Goal: Task Accomplishment & Management: Complete application form

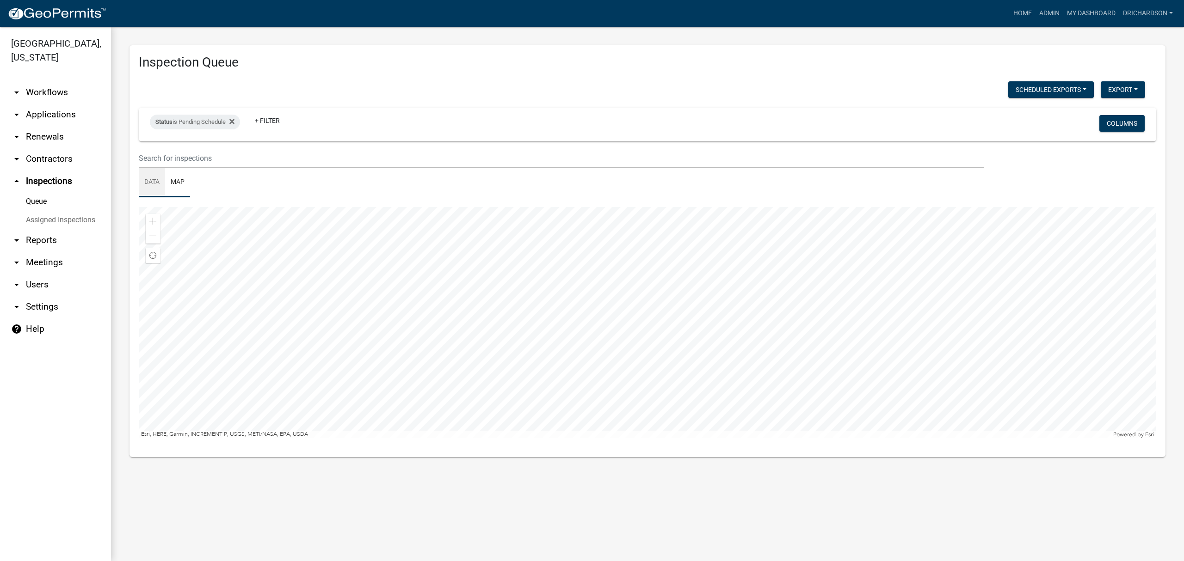
click at [152, 189] on link "Data" at bounding box center [152, 183] width 26 height 30
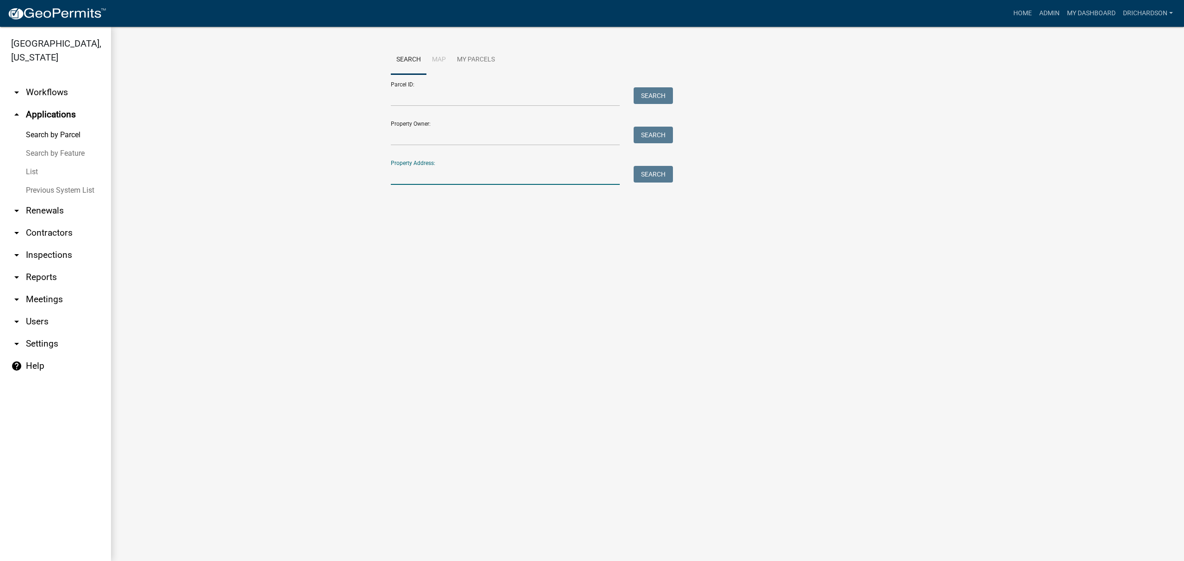
click at [429, 169] on input "Property Address:" at bounding box center [505, 175] width 229 height 19
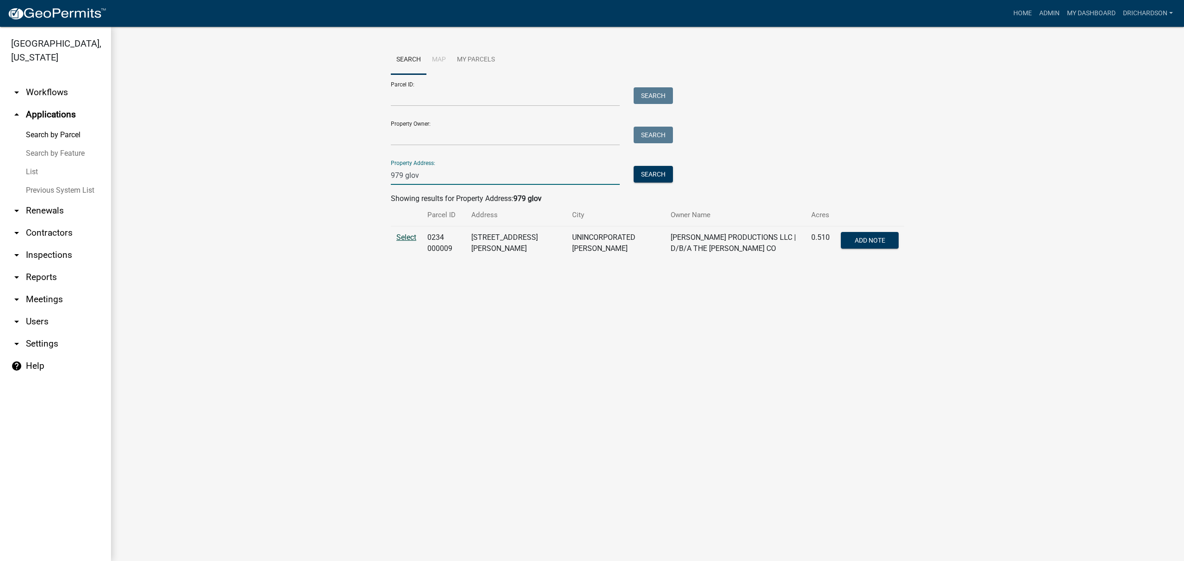
type input "979 glov"
click at [404, 240] on span "Select" at bounding box center [406, 237] width 20 height 9
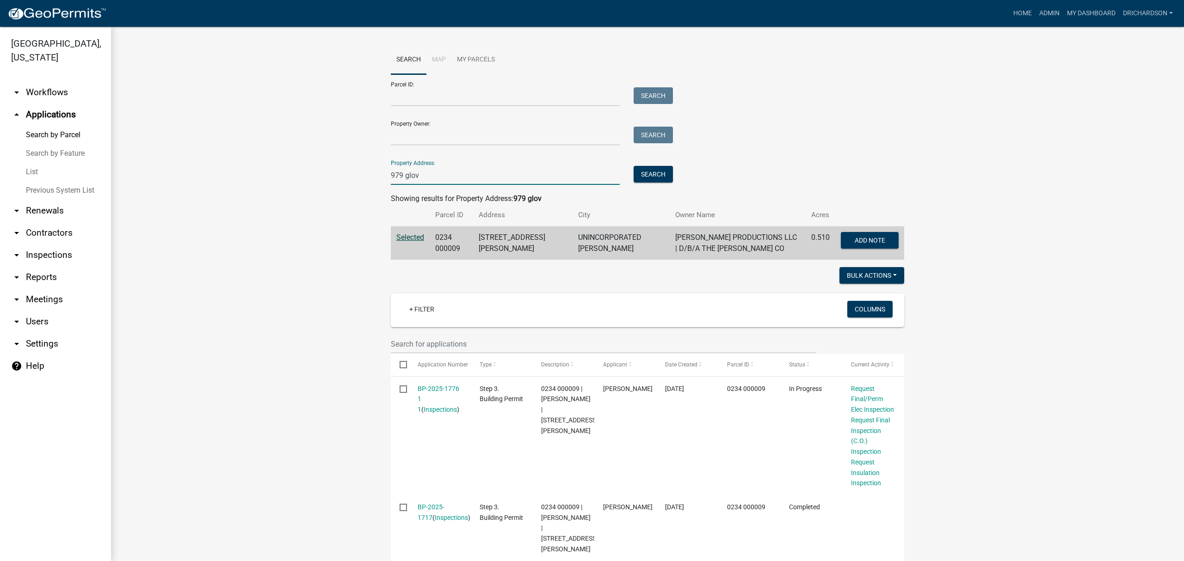
drag, startPoint x: 427, startPoint y: 174, endPoint x: 287, endPoint y: 181, distance: 140.3
click at [301, 179] on wm-workflow-application-search-view "Search Map My Parcels Parcel ID: Search Property Owner: Search Property Address…" at bounding box center [647, 401] width 1036 height 712
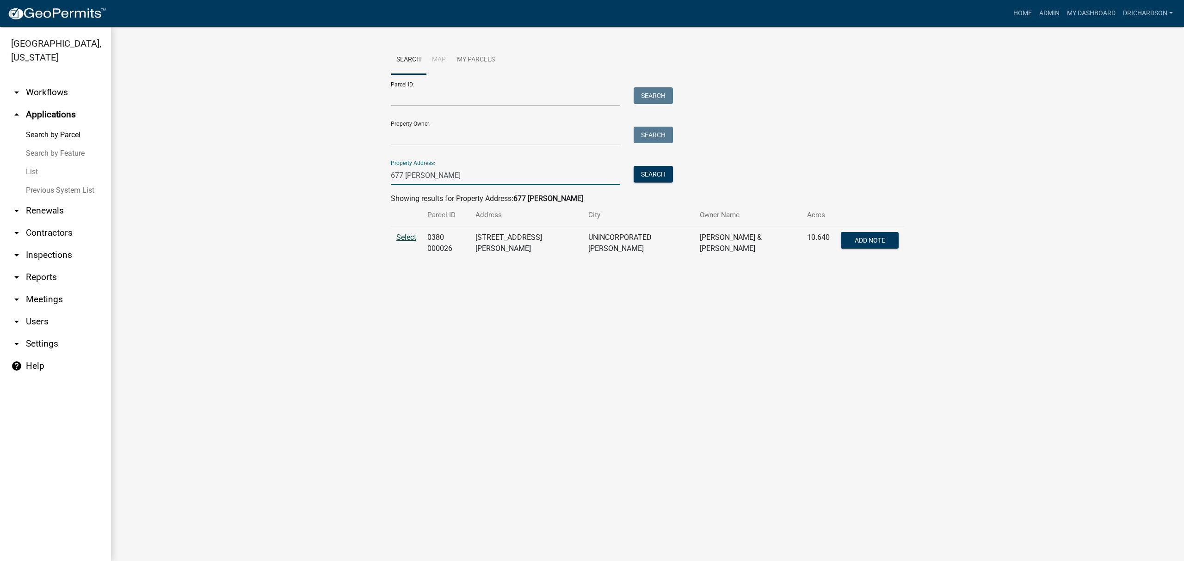
type input "677 john"
click at [412, 240] on span "Select" at bounding box center [406, 237] width 20 height 9
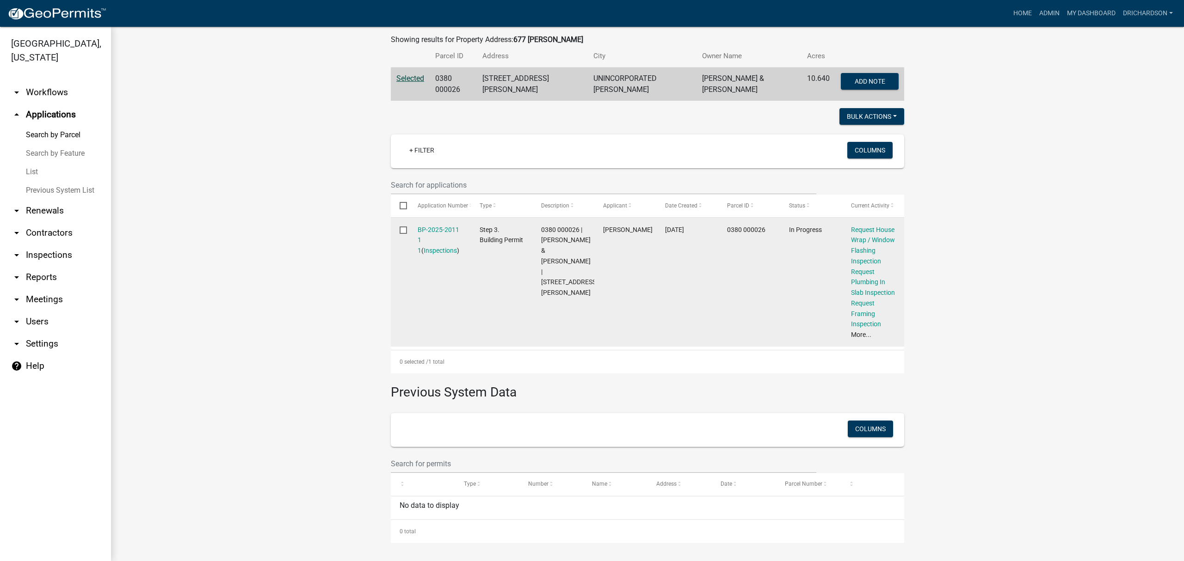
scroll to position [169, 0]
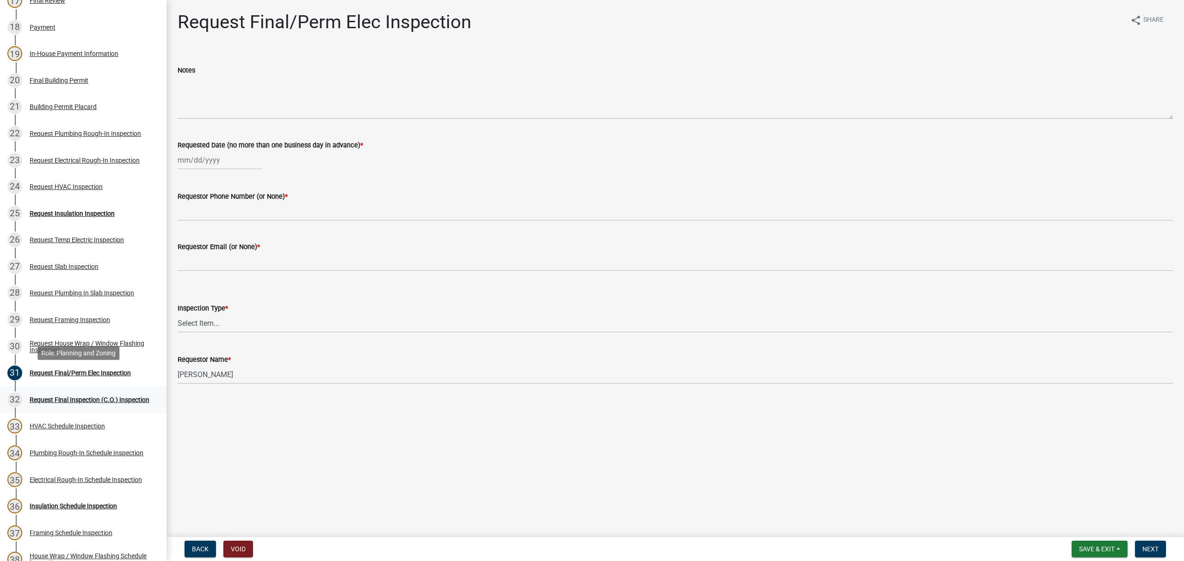
scroll to position [801, 0]
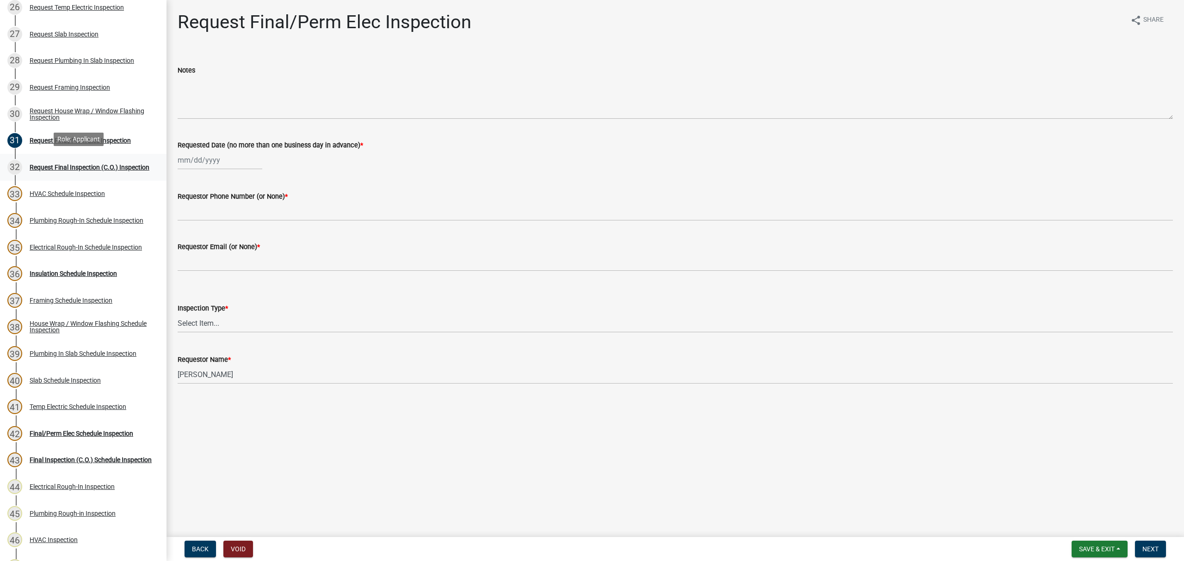
click at [117, 164] on div "Request Final Inspection (C.O.) Inspection" at bounding box center [90, 167] width 120 height 6
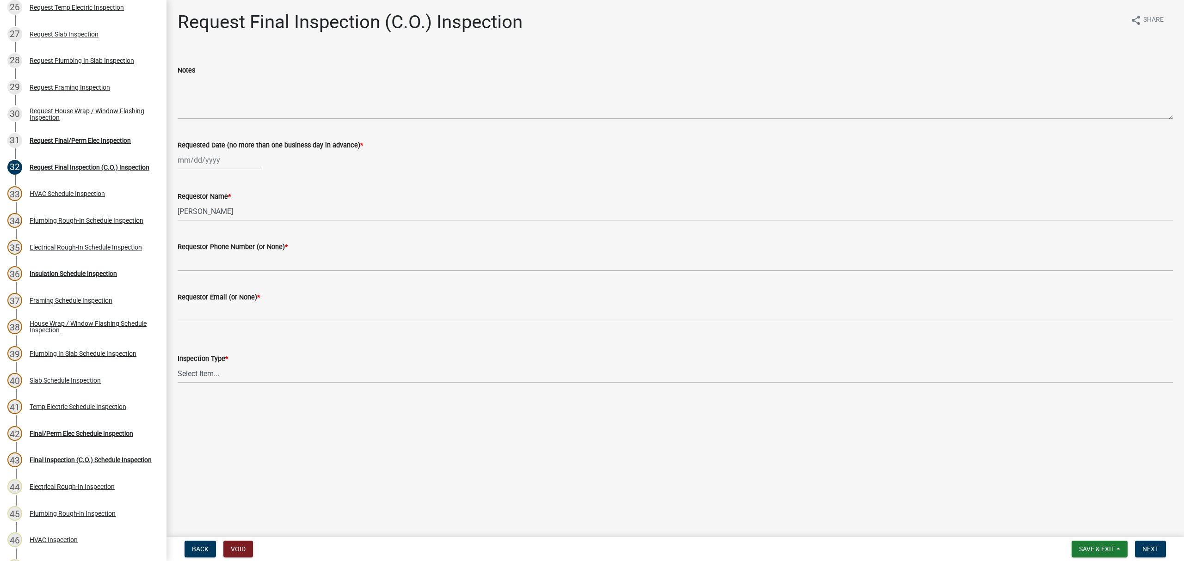
click at [207, 161] on div at bounding box center [220, 160] width 85 height 19
select select "8"
select select "2025"
click at [206, 241] on div "12" at bounding box center [201, 239] width 15 height 15
type input "[DATE]"
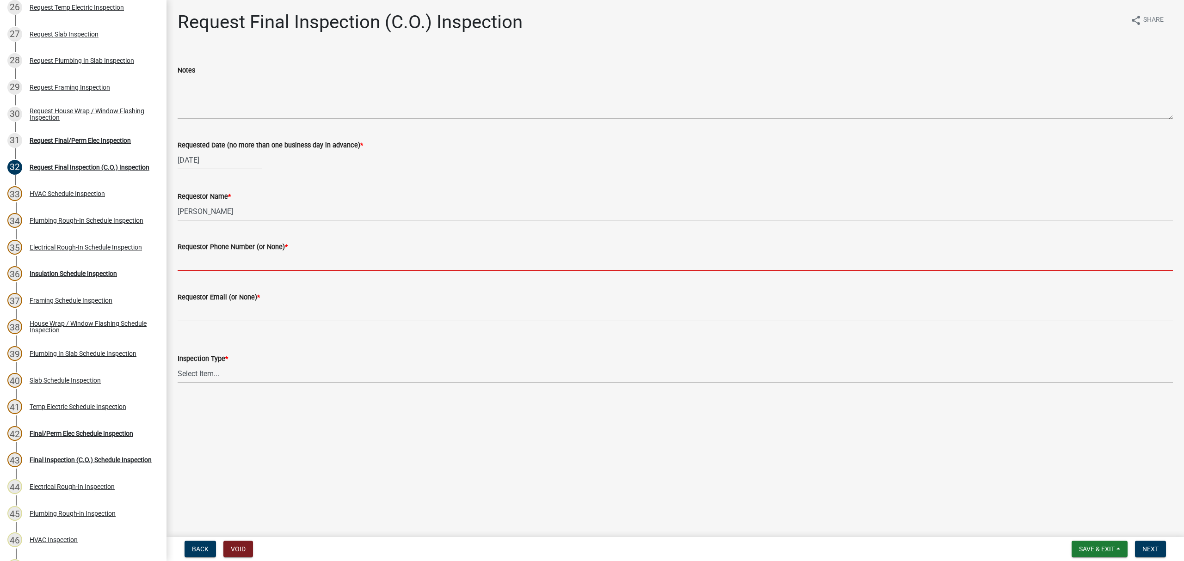
click at [208, 261] on input "Requestor Phone Number (or None) *" at bounding box center [675, 261] width 995 height 19
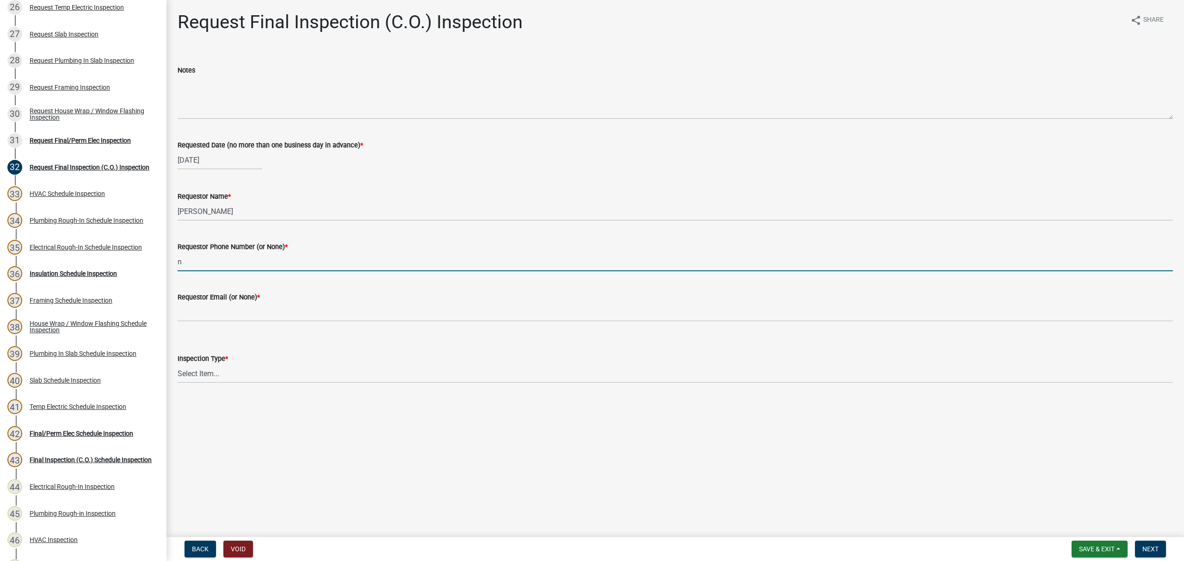
type input "none"
click at [233, 299] on label "Requestor Email (or None) *" at bounding box center [219, 298] width 82 height 6
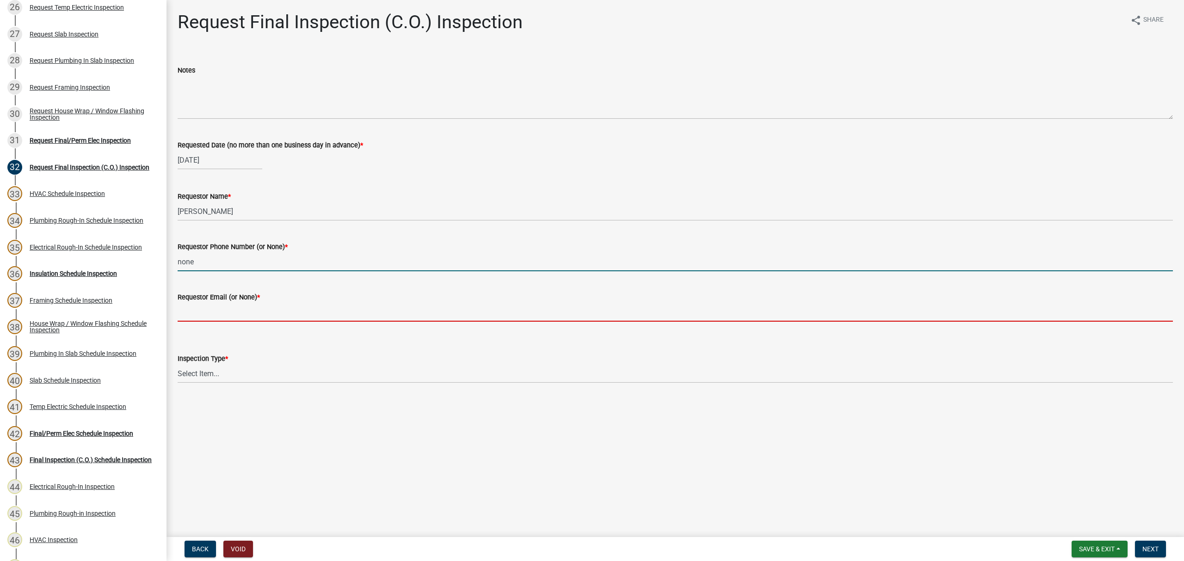
click at [233, 303] on input "Requestor Email (or None) *" at bounding box center [675, 312] width 995 height 19
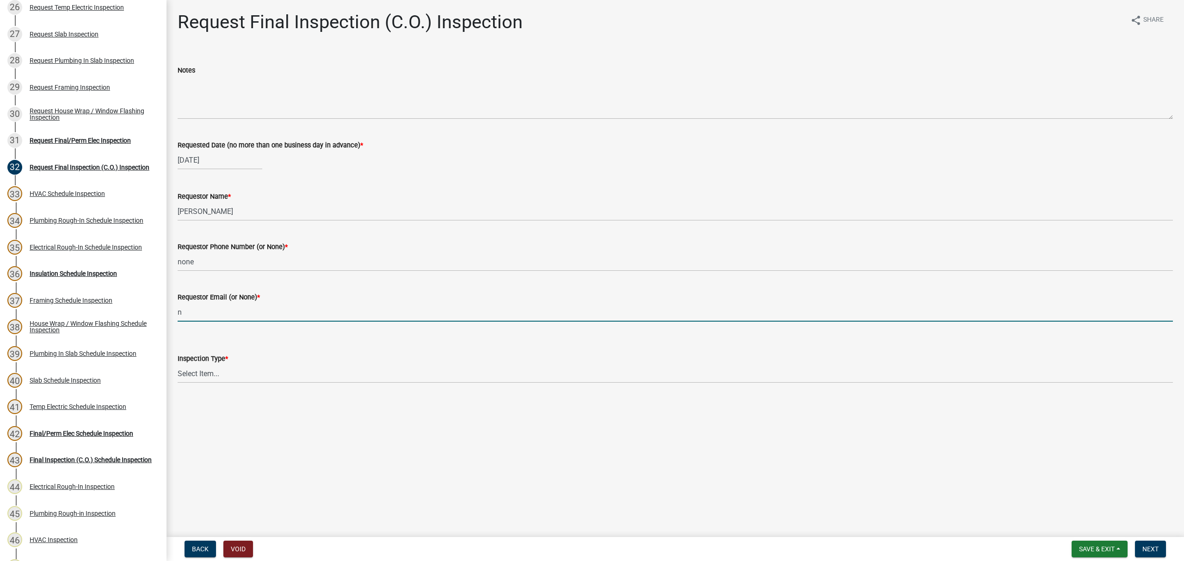
type input "none"
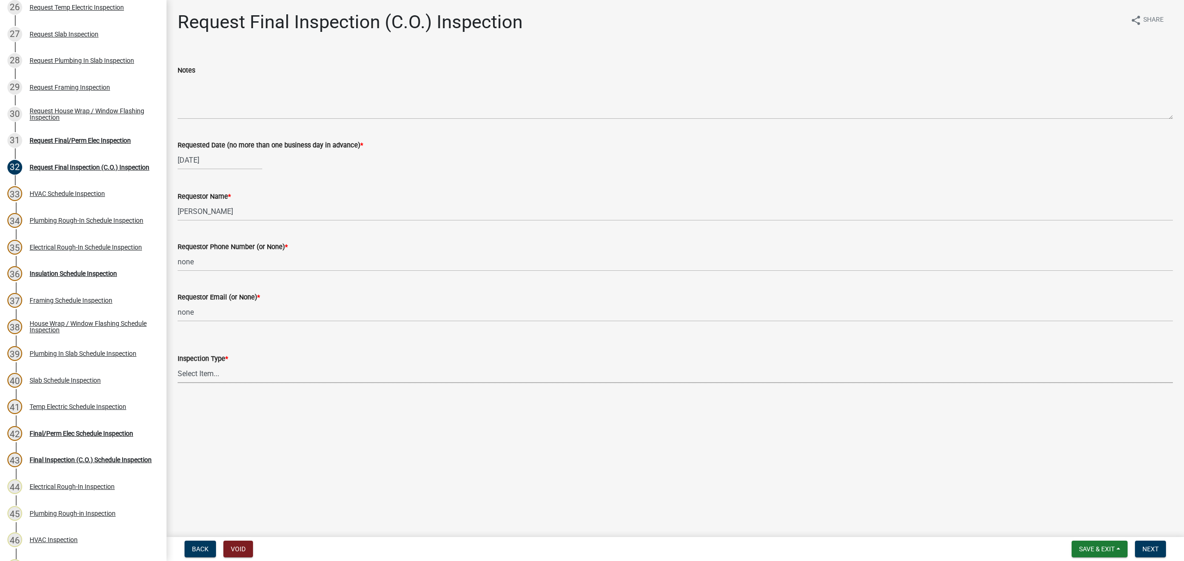
drag, startPoint x: 216, startPoint y: 373, endPoint x: 217, endPoint y: 383, distance: 10.2
click at [216, 374] on select "Select Item... Final Inspection (C.O.)" at bounding box center [675, 373] width 995 height 19
click at [178, 364] on select "Select Item... Final Inspection (C.O.)" at bounding box center [675, 373] width 995 height 19
select select "6c928486-1faa-4d04-9598-905eebfdff84"
click at [1150, 546] on span "Next" at bounding box center [1150, 549] width 16 height 7
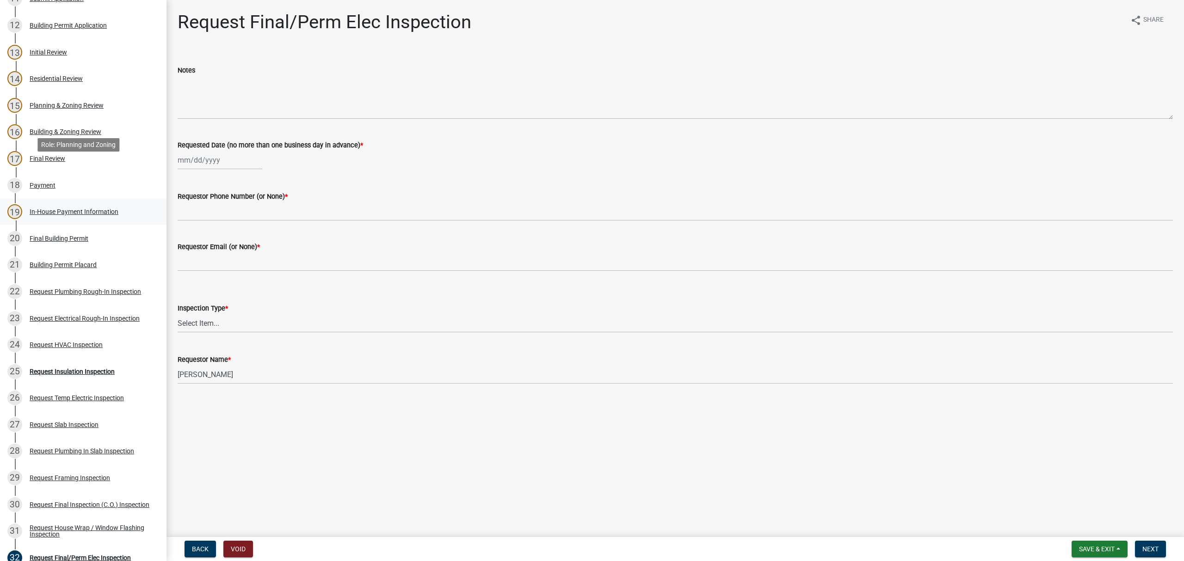
scroll to position [431, 0]
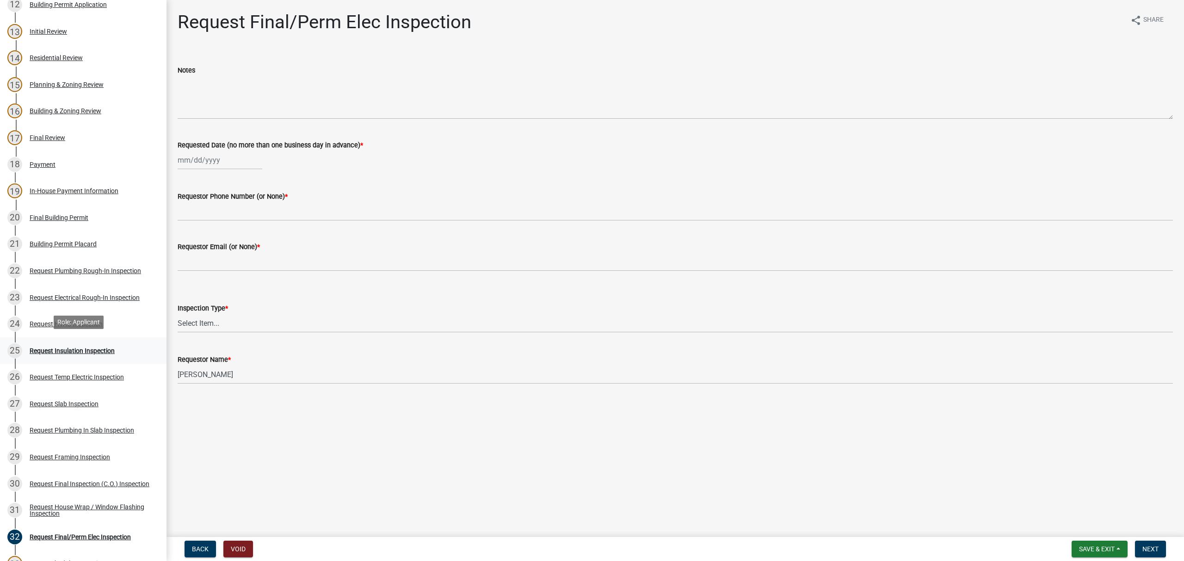
click at [54, 348] on div "Request Insulation Inspection" at bounding box center [72, 351] width 85 height 6
click at [198, 158] on div at bounding box center [220, 160] width 85 height 19
select select "8"
select select "2025"
click at [200, 240] on div "12" at bounding box center [201, 239] width 15 height 15
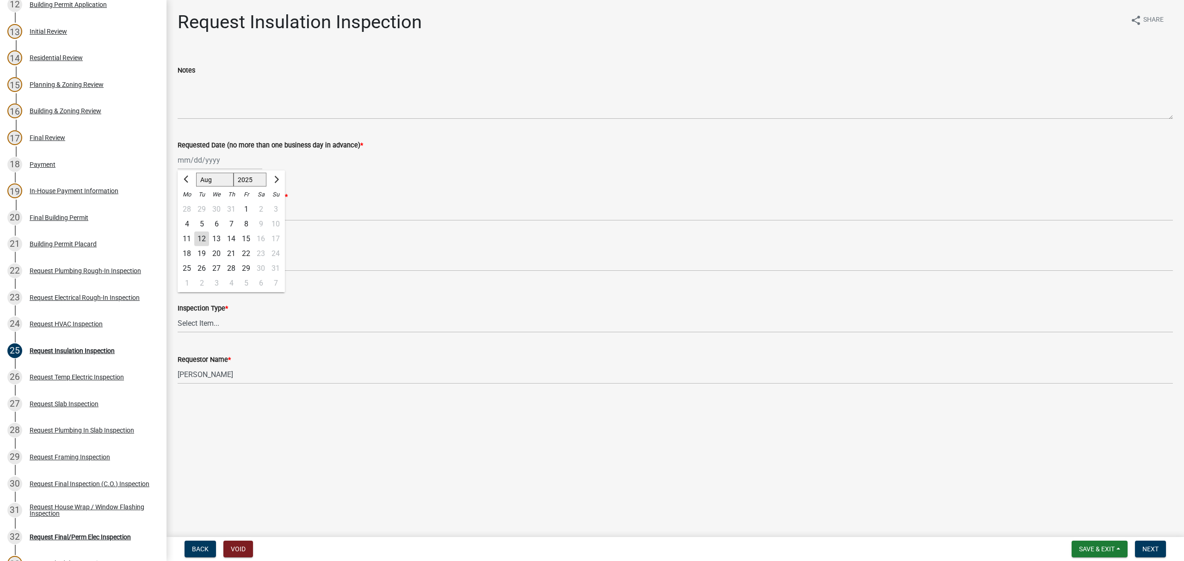
type input "[DATE]"
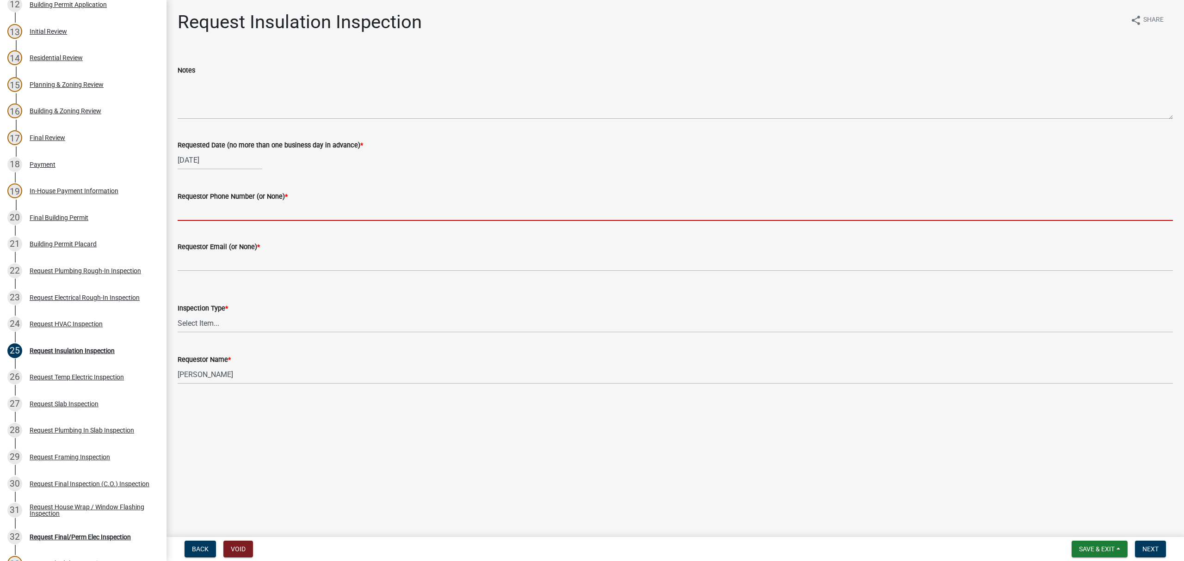
click at [211, 215] on input "Requestor Phone Number (or None) *" at bounding box center [675, 211] width 995 height 19
type input "none"
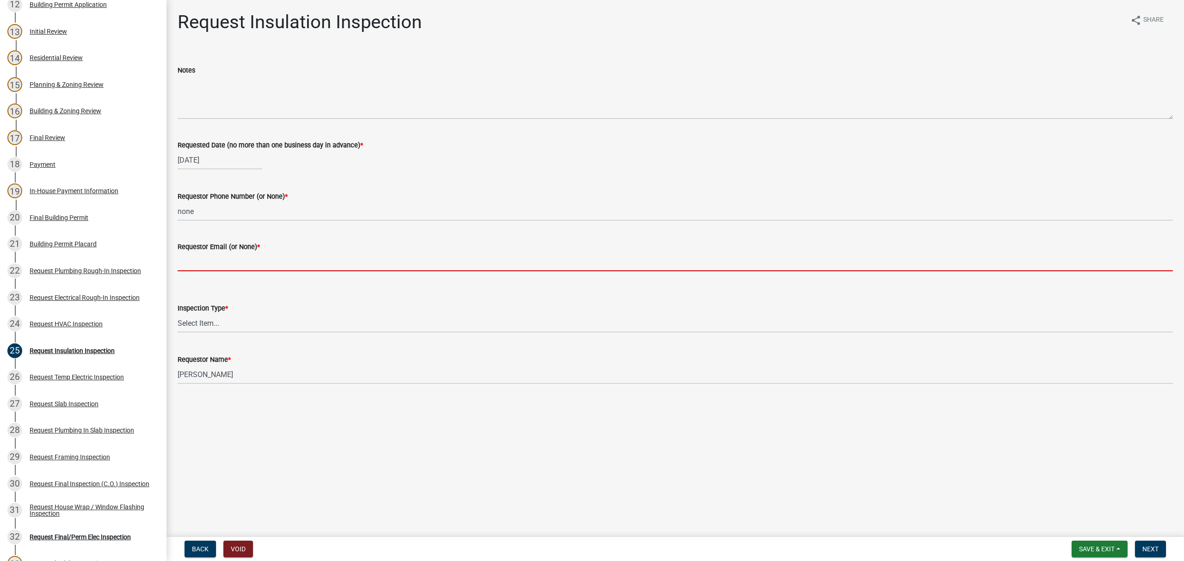
click at [240, 262] on input "Requestor Email (or None) *" at bounding box center [675, 261] width 995 height 19
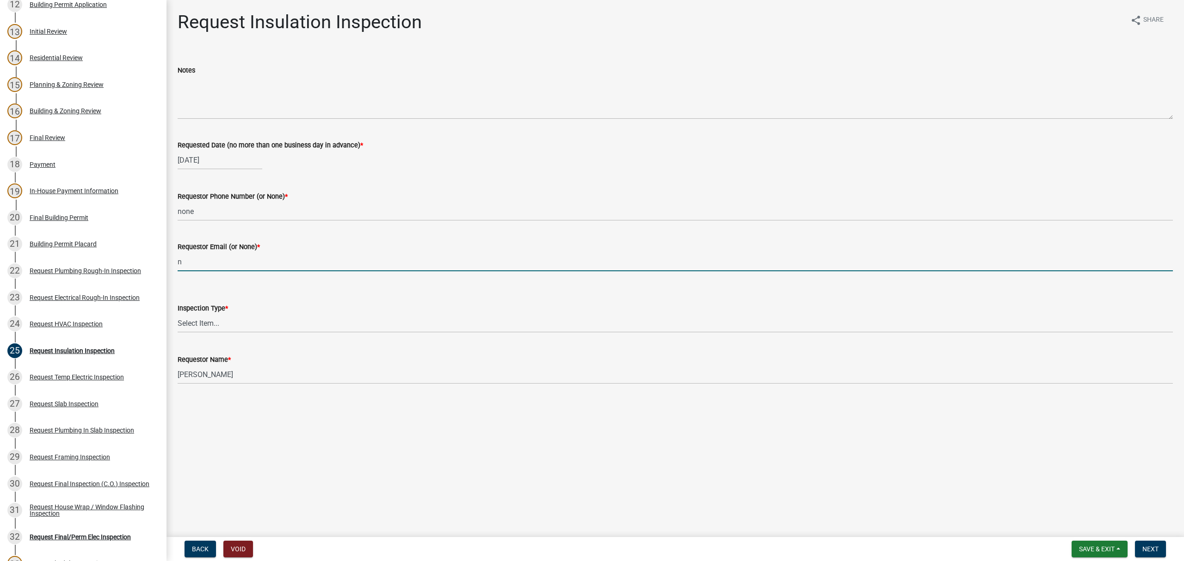
type input "none"
click at [197, 321] on select "Select Item... Insulation" at bounding box center [675, 323] width 995 height 19
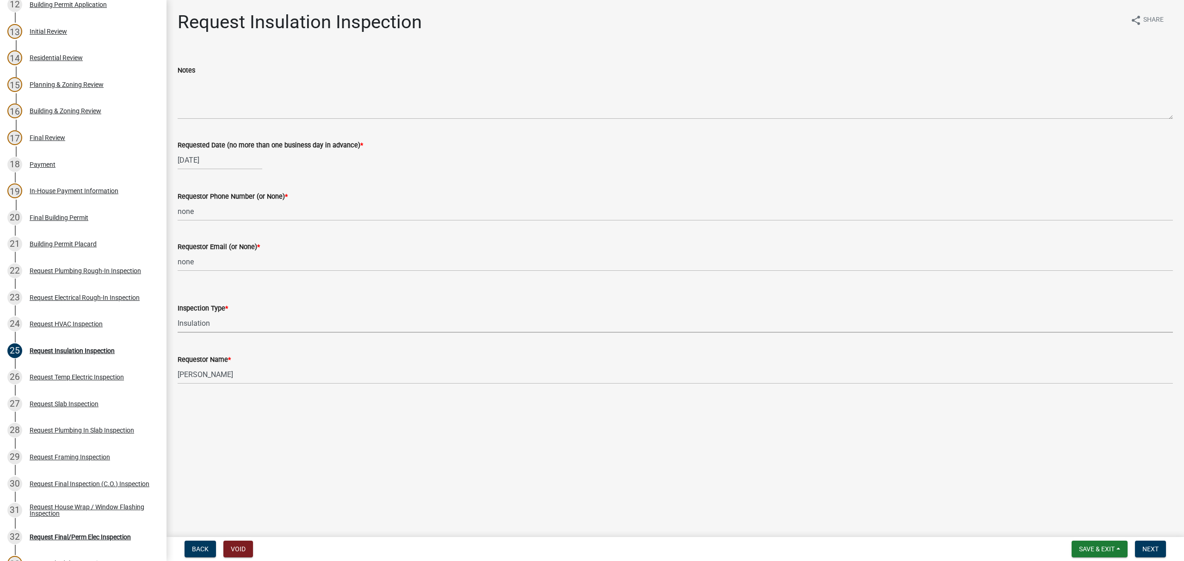
click at [178, 314] on select "Select Item... Insulation" at bounding box center [675, 323] width 995 height 19
select select "2e5302d4-b34e-405d-80e1-2f893e7792f7"
click at [1147, 553] on span "Next" at bounding box center [1150, 549] width 16 height 7
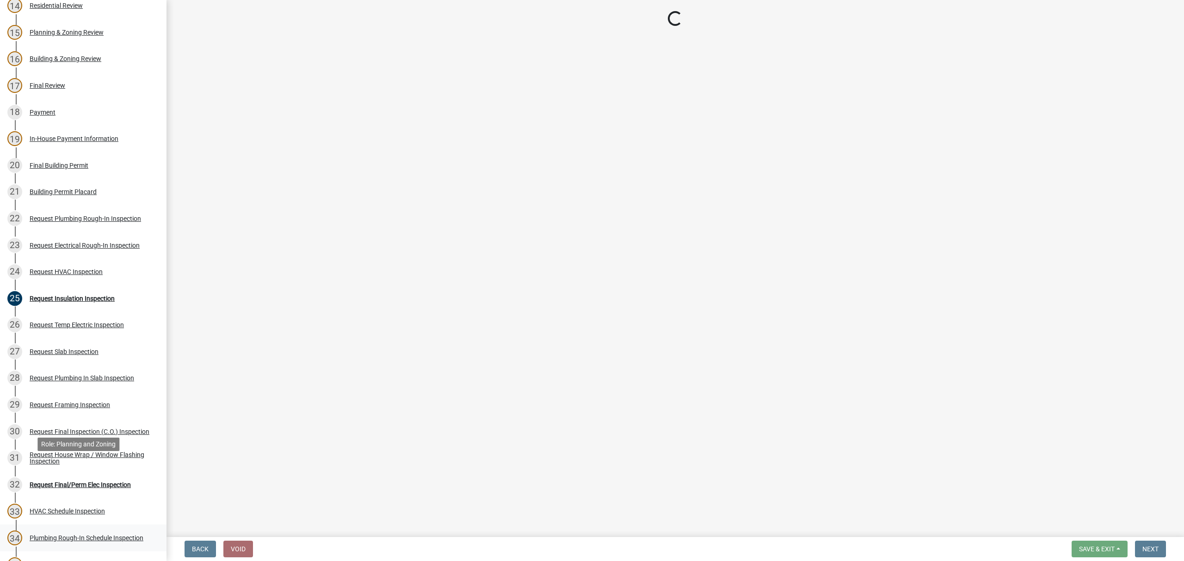
scroll to position [555, 0]
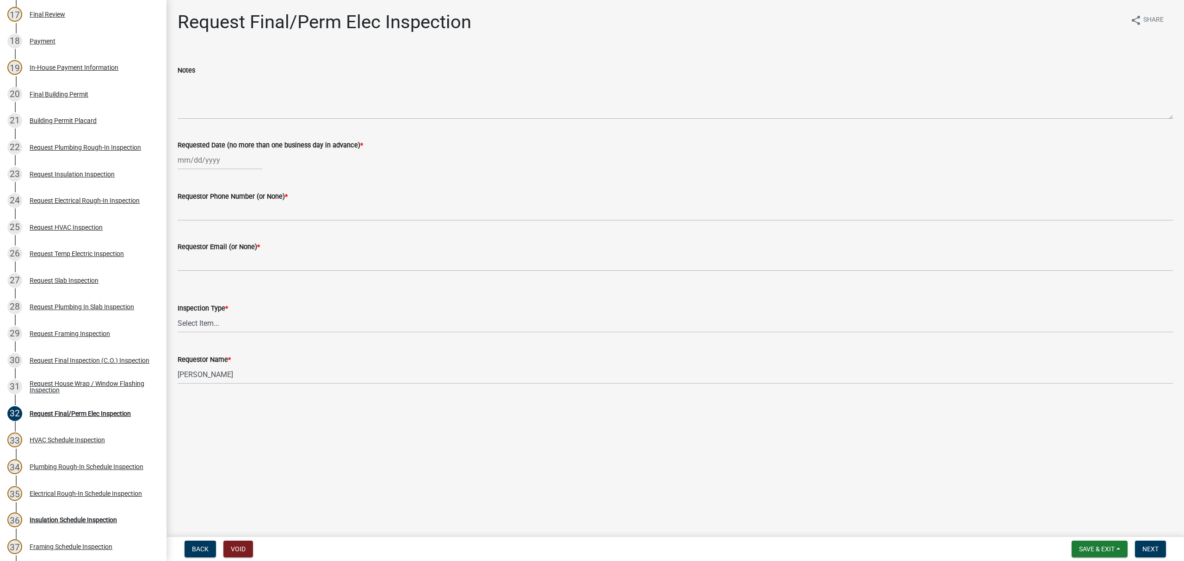
click at [213, 164] on div at bounding box center [220, 160] width 85 height 19
select select "8"
select select "2025"
click at [199, 235] on div "12" at bounding box center [201, 239] width 15 height 15
type input "[DATE]"
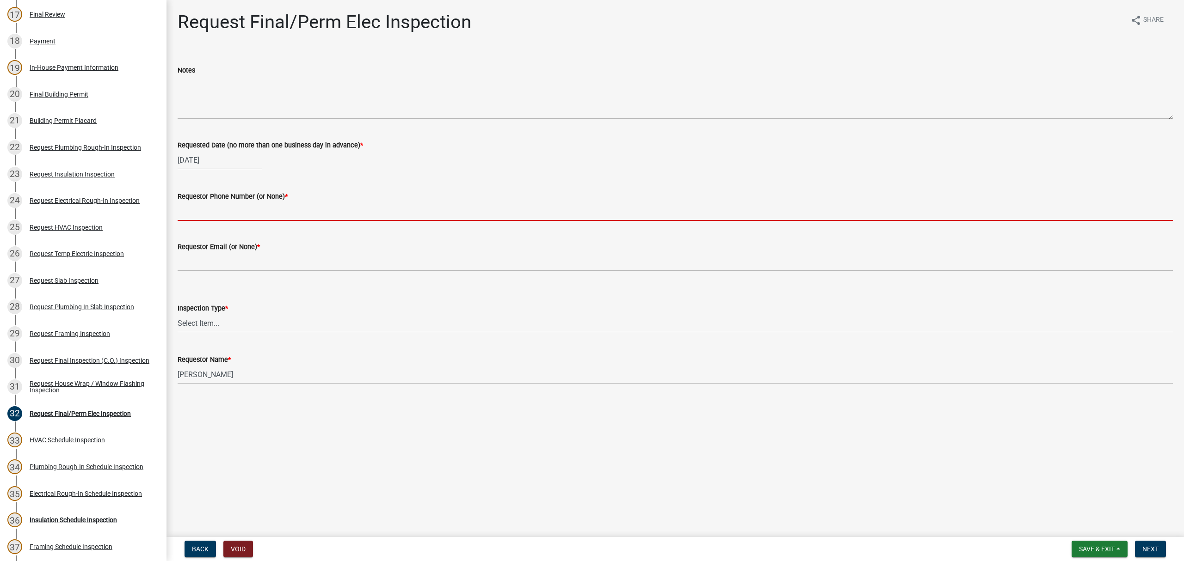
click at [209, 214] on input "Requestor Phone Number (or None) *" at bounding box center [675, 211] width 995 height 19
type input "none"
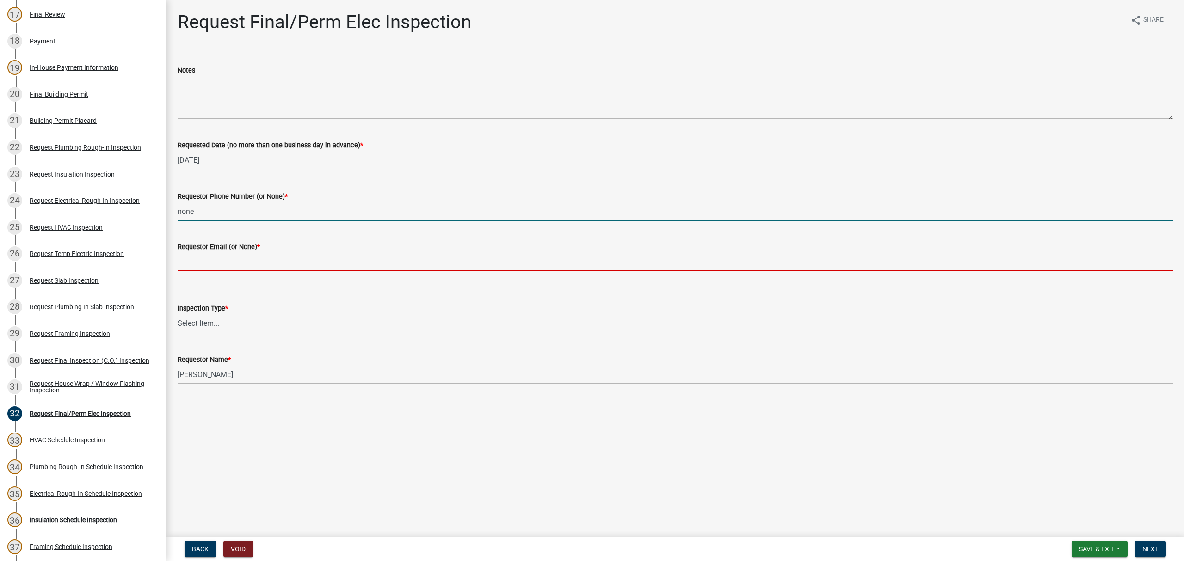
click at [217, 254] on input "Requestor Email (or None) *" at bounding box center [675, 261] width 995 height 19
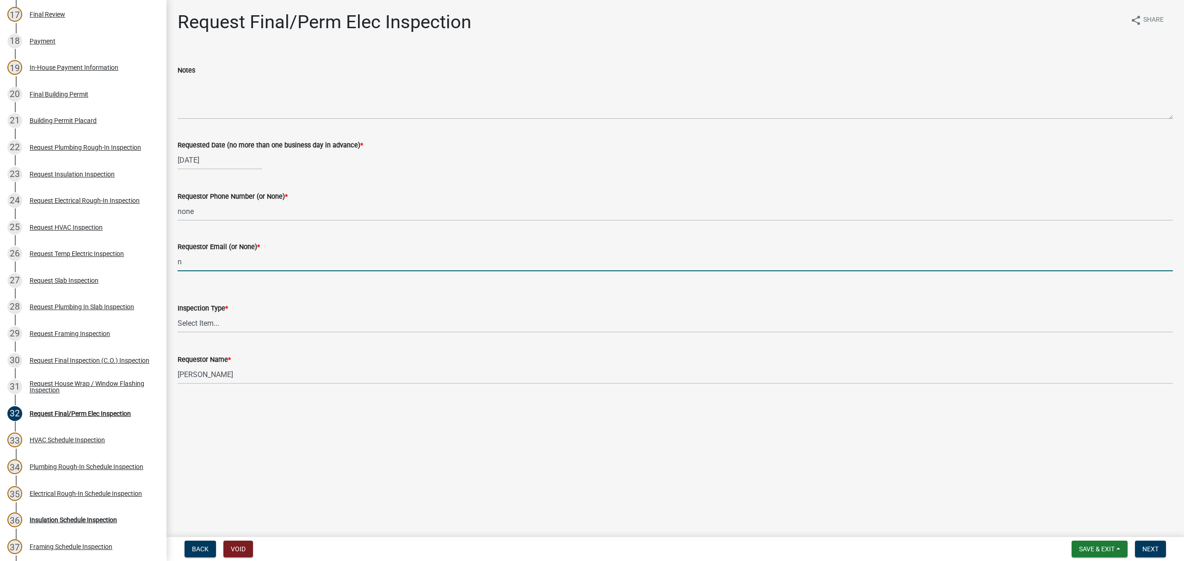
type input "none"
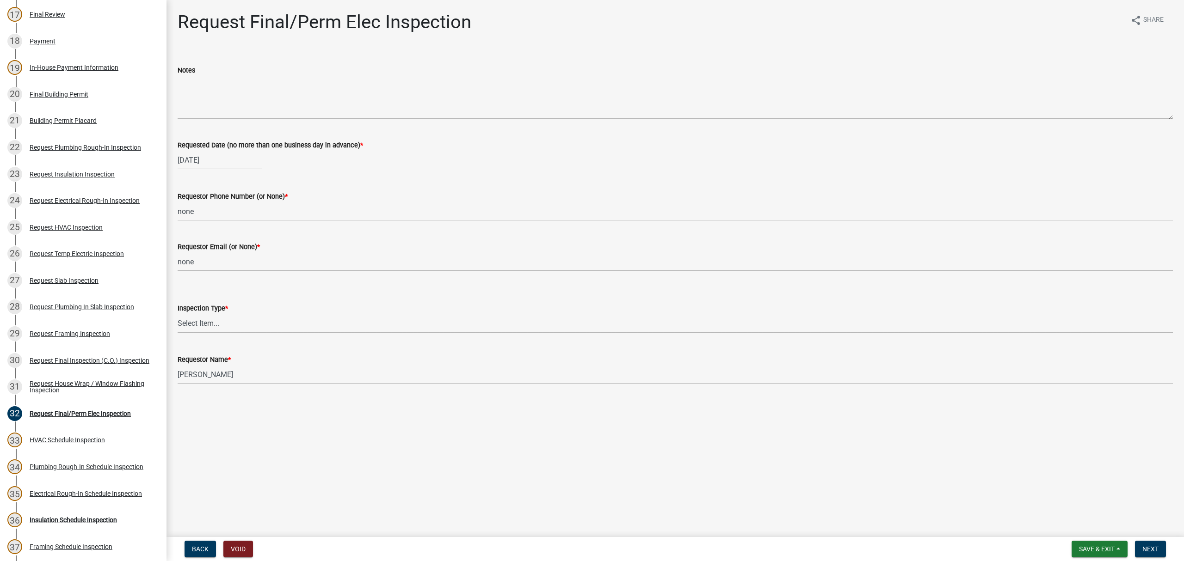
click at [230, 326] on select "Select Item... Final/Permanent Electrical" at bounding box center [675, 323] width 995 height 19
click at [178, 314] on select "Select Item... Final/Permanent Electrical" at bounding box center [675, 323] width 995 height 19
select select "15602396-5ec3-4d50-b7ba-128f4fe7a0c1"
click at [1156, 553] on span "Next" at bounding box center [1150, 549] width 16 height 7
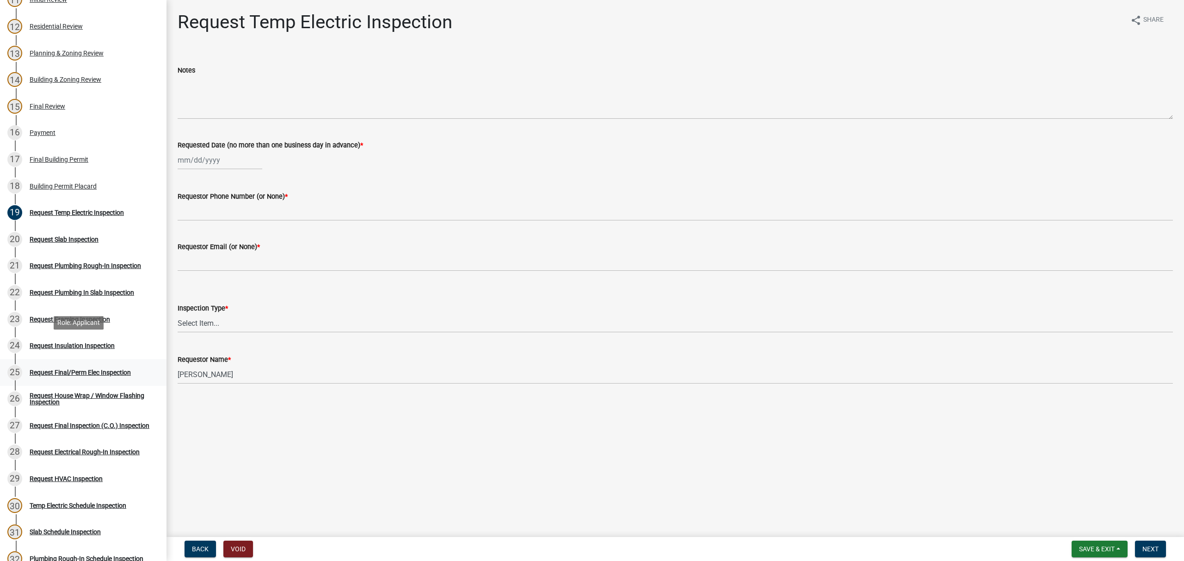
scroll to position [431, 0]
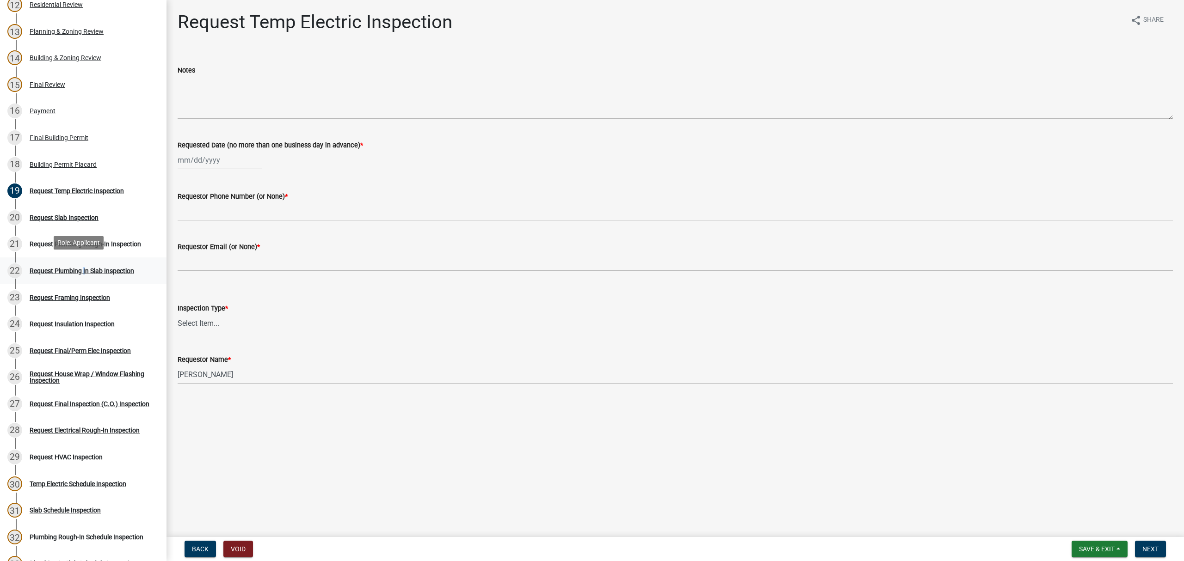
click at [83, 269] on div "Request Plumbing In Slab Inspection" at bounding box center [82, 271] width 105 height 6
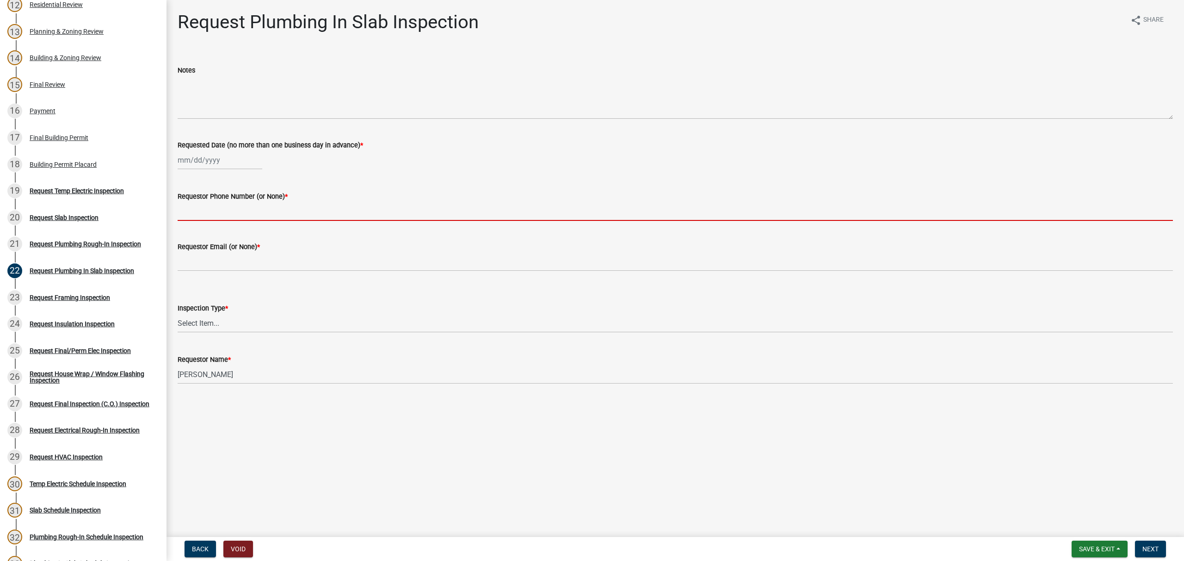
click at [245, 208] on input "Requestor Phone Number (or None) *" at bounding box center [675, 211] width 995 height 19
type input "none"
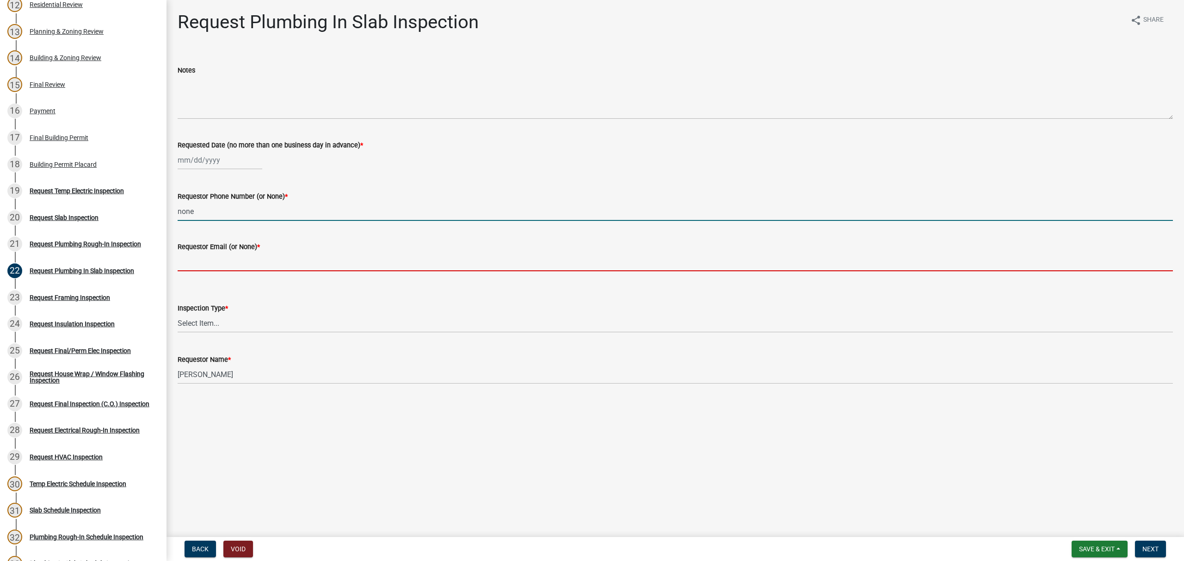
click at [276, 258] on input "Requestor Email (or None) *" at bounding box center [675, 261] width 995 height 19
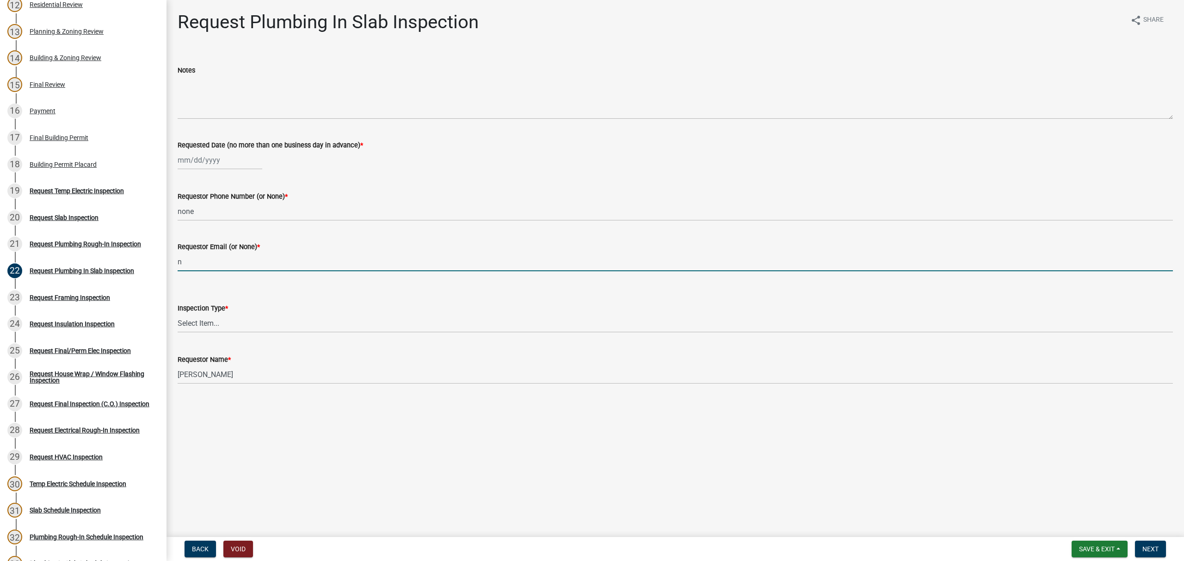
type input "none"
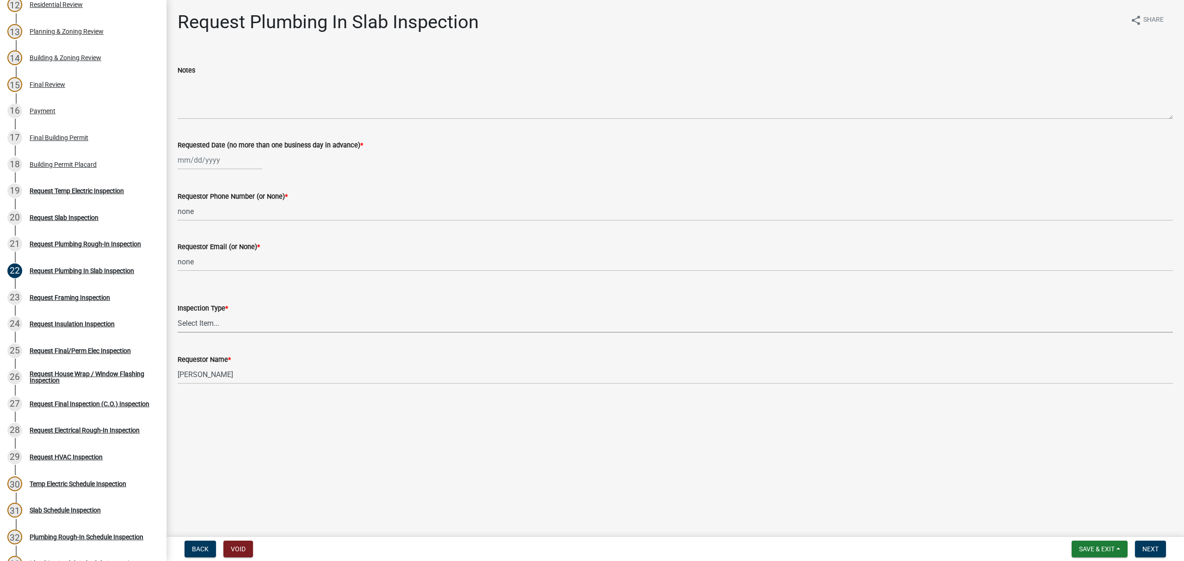
drag, startPoint x: 241, startPoint y: 322, endPoint x: 239, endPoint y: 330, distance: 8.2
click at [241, 324] on select "Select Item... Plumbing In [GEOGRAPHIC_DATA]" at bounding box center [675, 323] width 995 height 19
click at [178, 314] on select "Select Item... Plumbing In [GEOGRAPHIC_DATA]" at bounding box center [675, 323] width 995 height 19
select select "0ba09e3c-889e-4090-ba6e-bf435437813b"
select select "8"
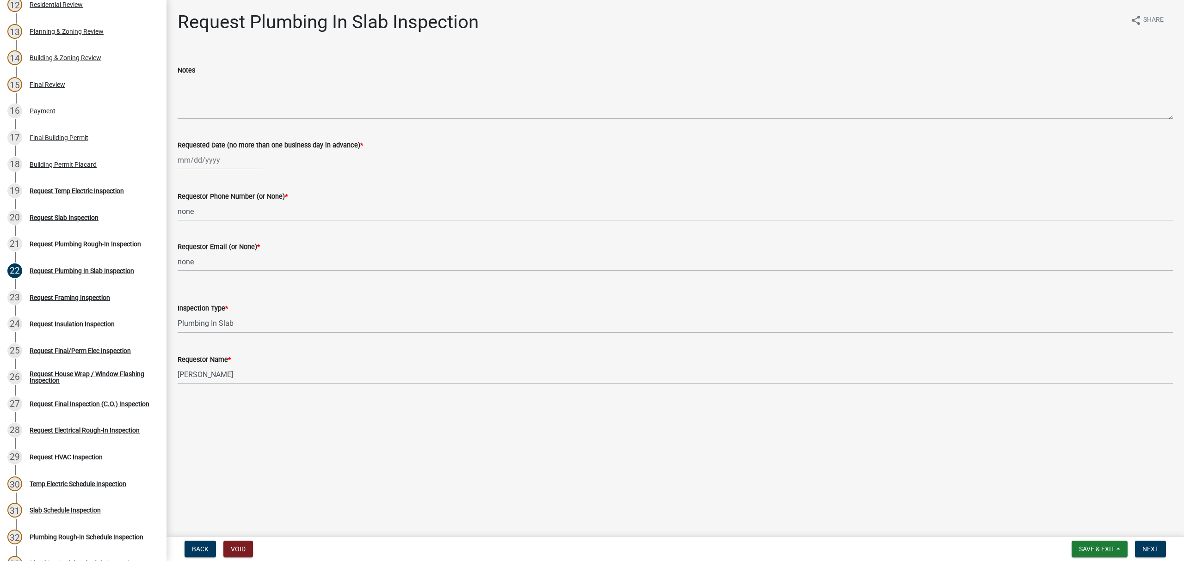
select select "2025"
drag, startPoint x: 208, startPoint y: 162, endPoint x: 209, endPoint y: 187, distance: 25.5
click at [208, 162] on div "[PERSON_NAME] Feb Mar Apr [PERSON_NAME][DATE] Oct Nov [DATE] 1526 1527 1528 152…" at bounding box center [220, 160] width 85 height 19
click at [202, 237] on div "12" at bounding box center [201, 239] width 15 height 15
type input "[DATE]"
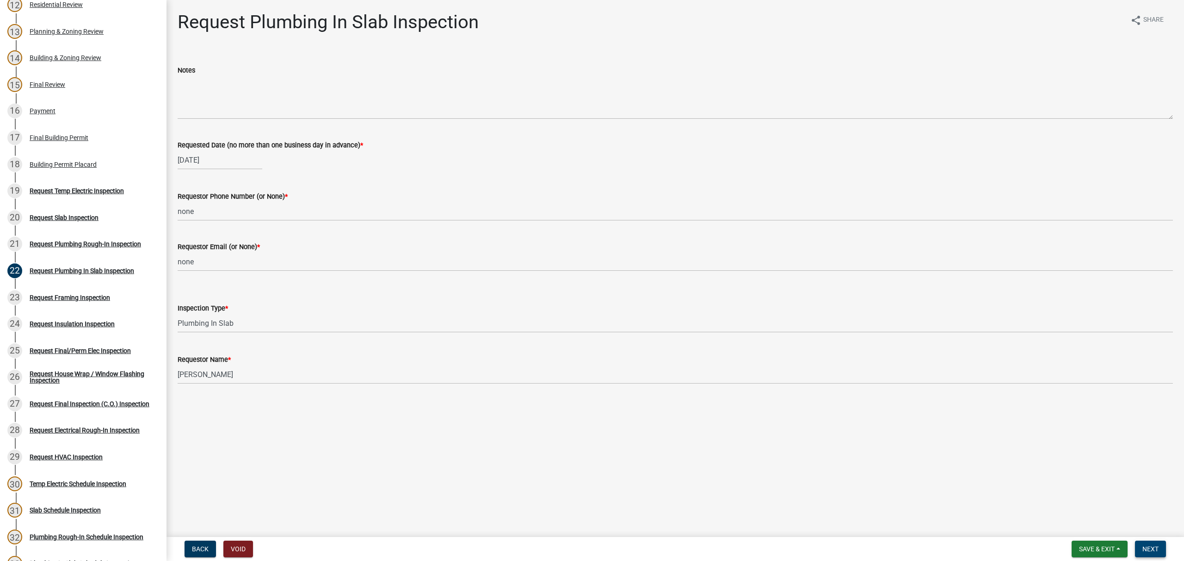
click at [1151, 547] on span "Next" at bounding box center [1150, 549] width 16 height 7
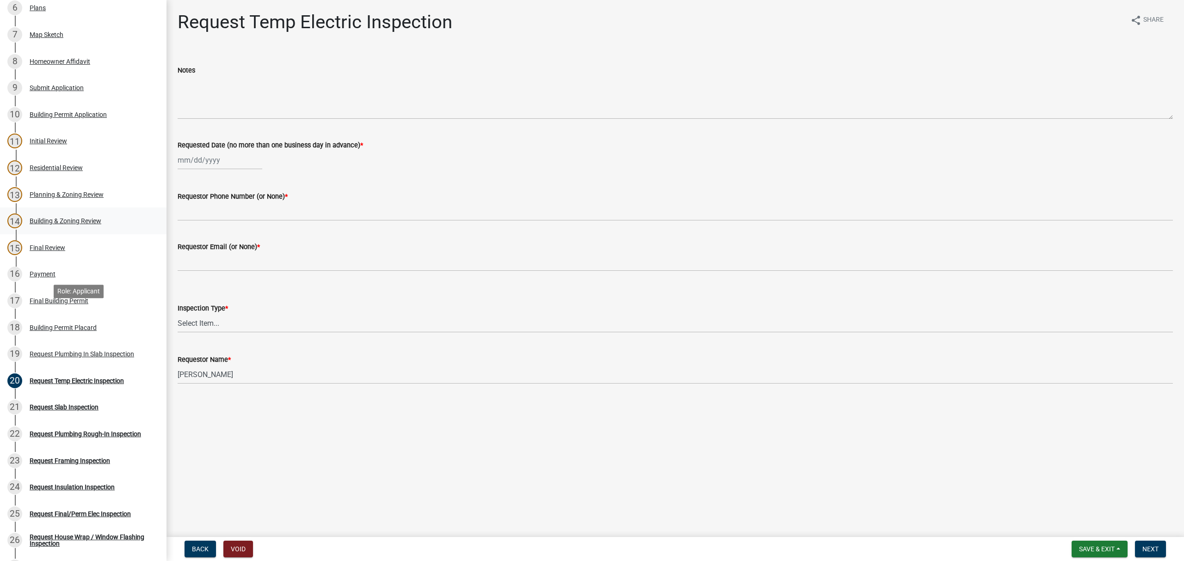
scroll to position [246, 0]
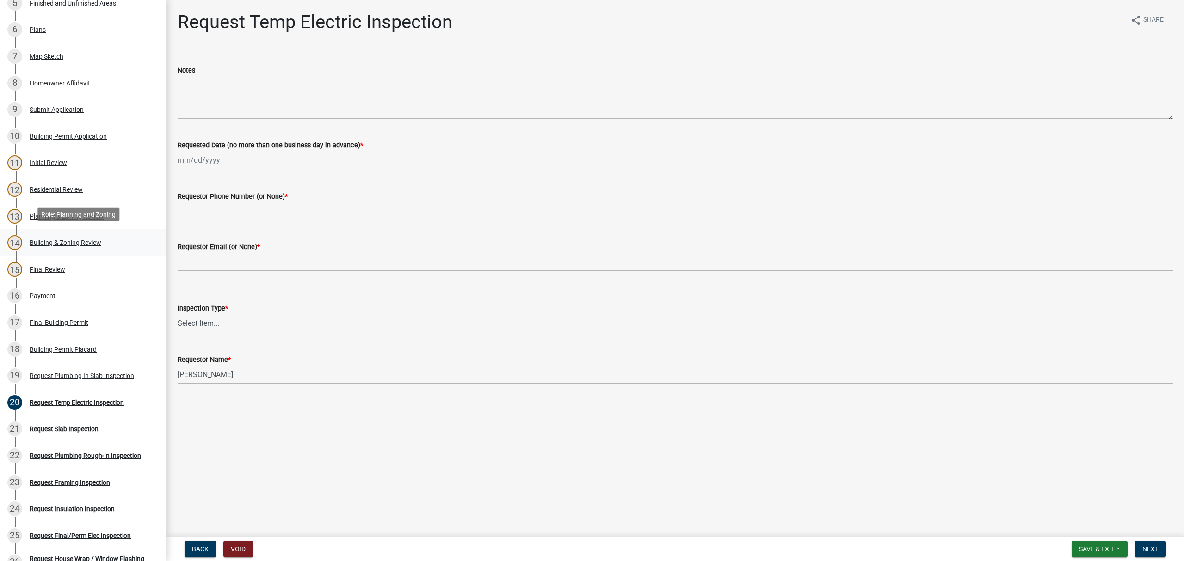
click at [57, 240] on div "Building & Zoning Review" at bounding box center [66, 243] width 72 height 6
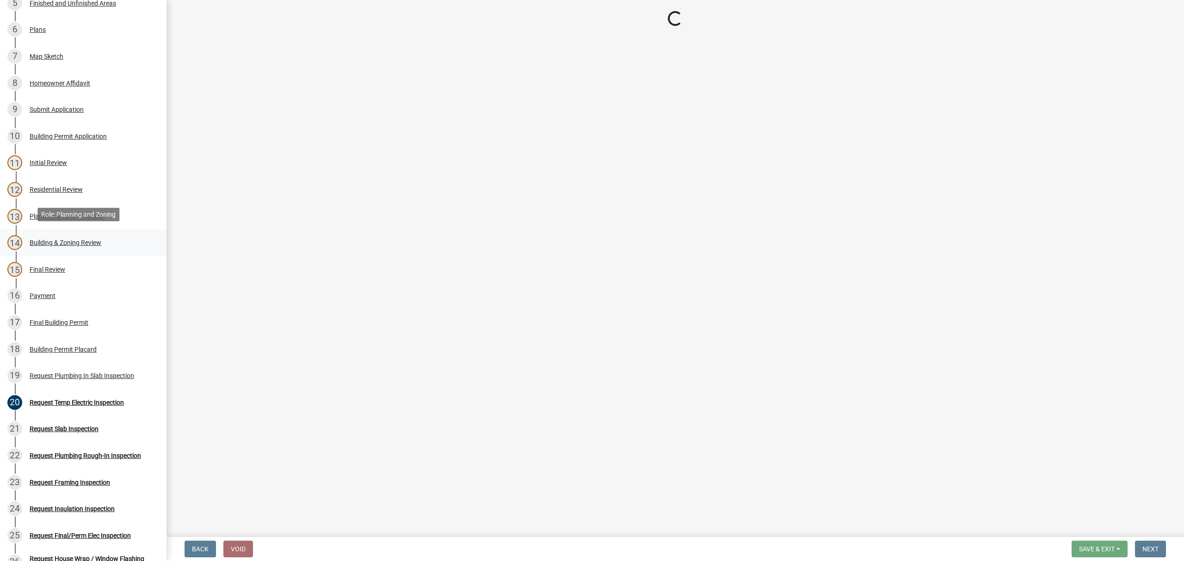
select select "68ced6f9-1cde-4df4-873a-f2fb2a9a9b51"
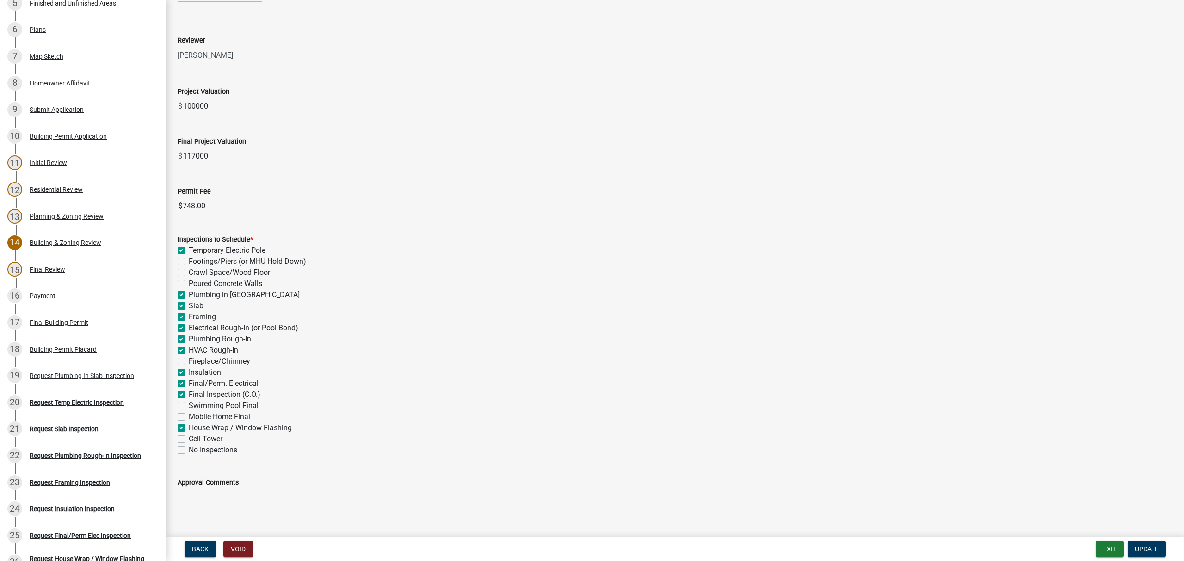
scroll to position [161, 0]
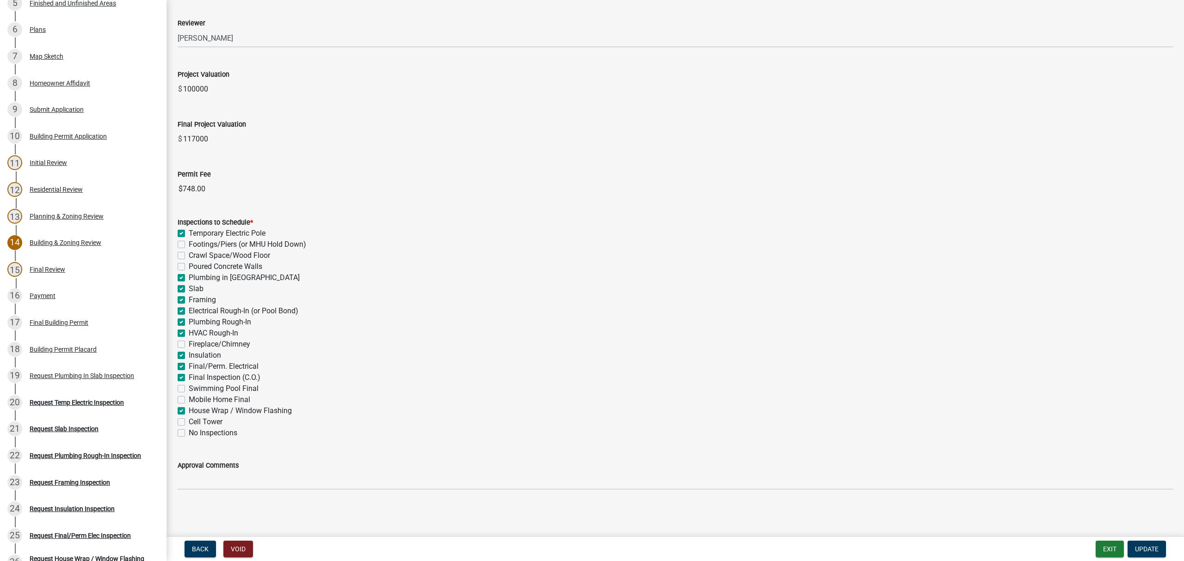
drag, startPoint x: 181, startPoint y: 230, endPoint x: 187, endPoint y: 236, distance: 7.8
click at [189, 231] on label "Temporary Electric Pole" at bounding box center [227, 233] width 77 height 11
click at [189, 231] on input "Temporary Electric Pole" at bounding box center [192, 231] width 6 height 6
checkbox input "false"
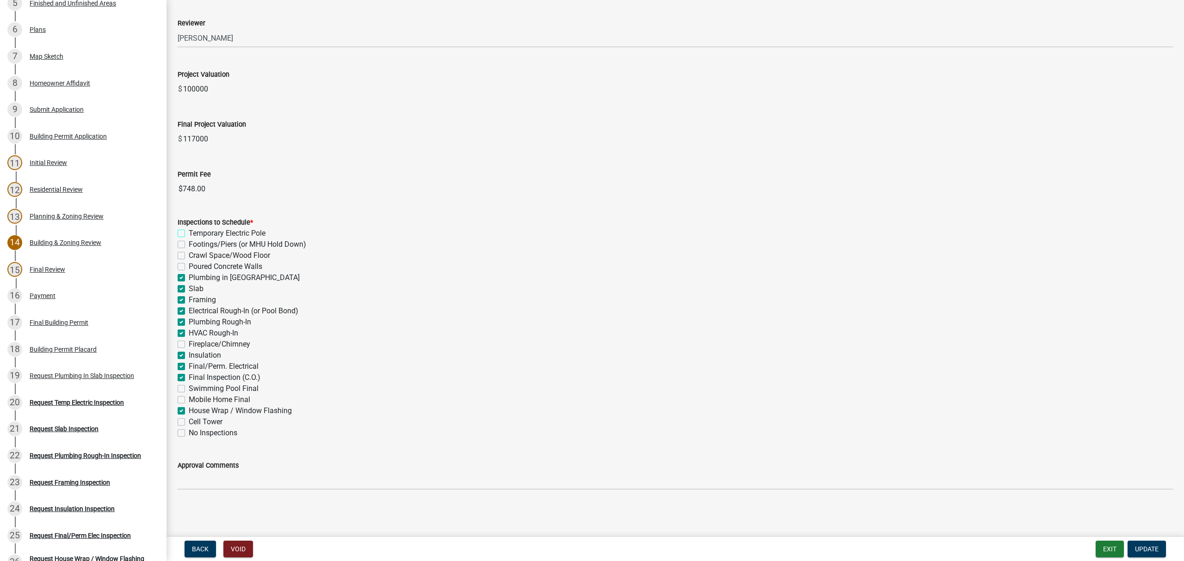
checkbox input "false"
checkbox input "true"
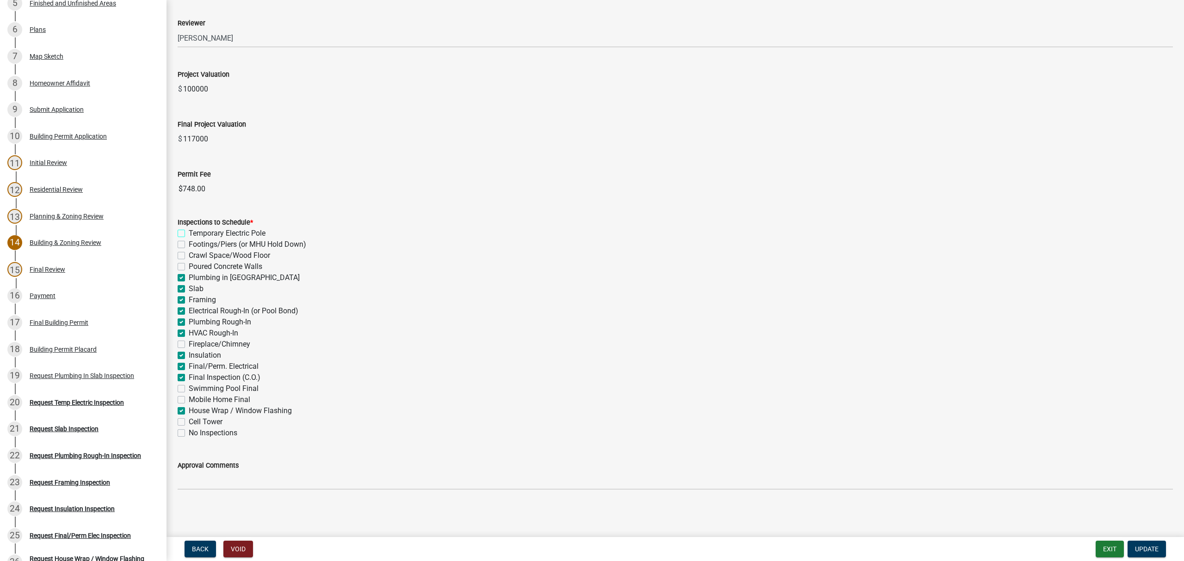
checkbox input "true"
checkbox input "false"
checkbox input "true"
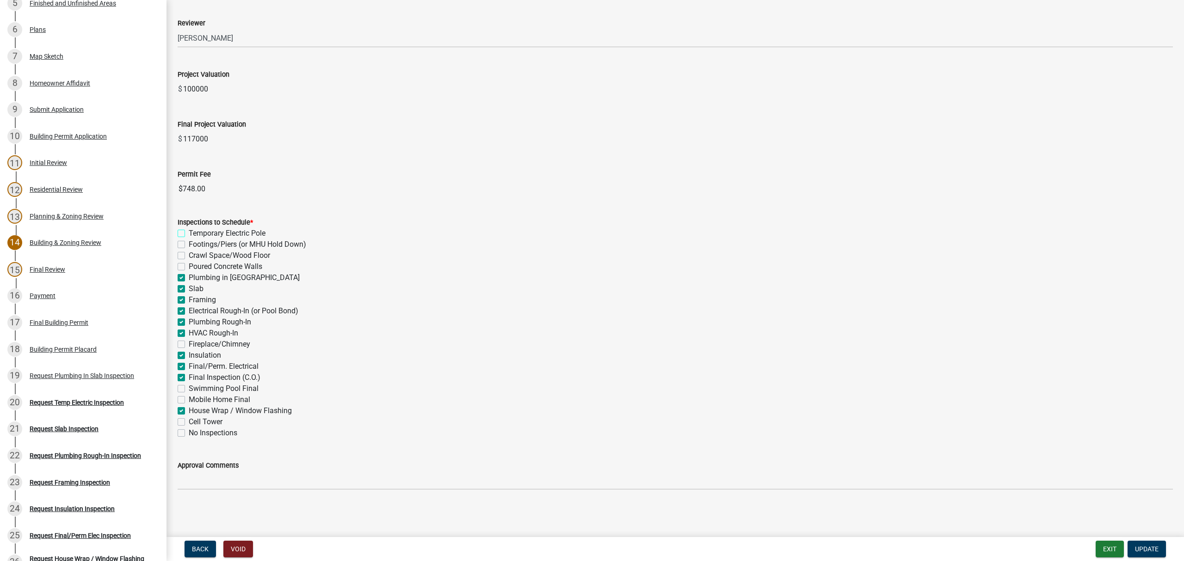
checkbox input "true"
checkbox input "false"
checkbox input "true"
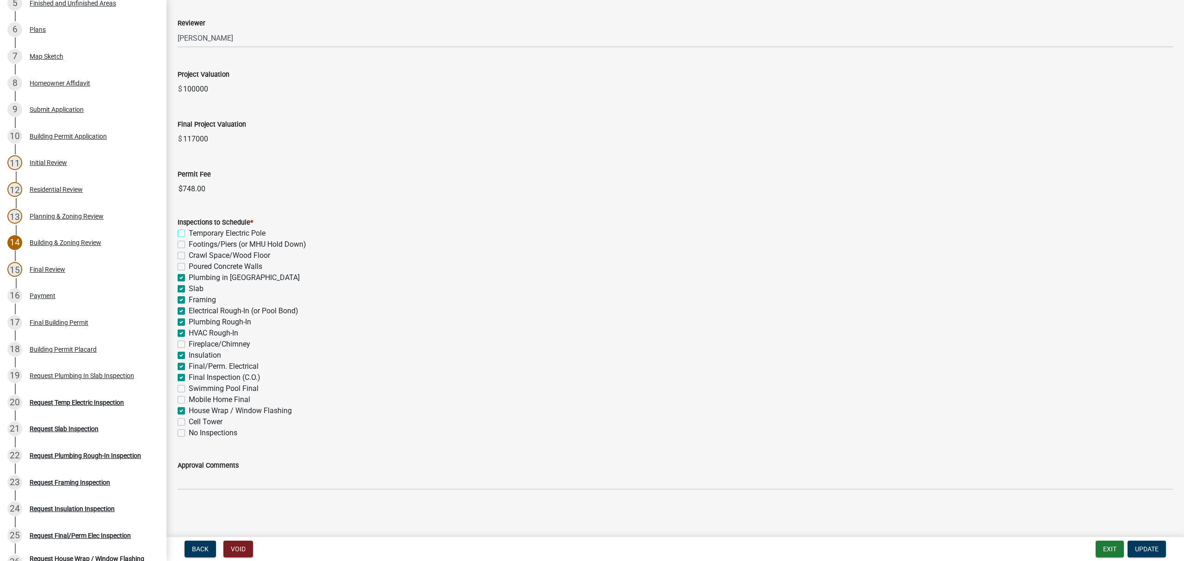
checkbox input "false"
click at [1155, 551] on span "Update" at bounding box center [1147, 549] width 24 height 7
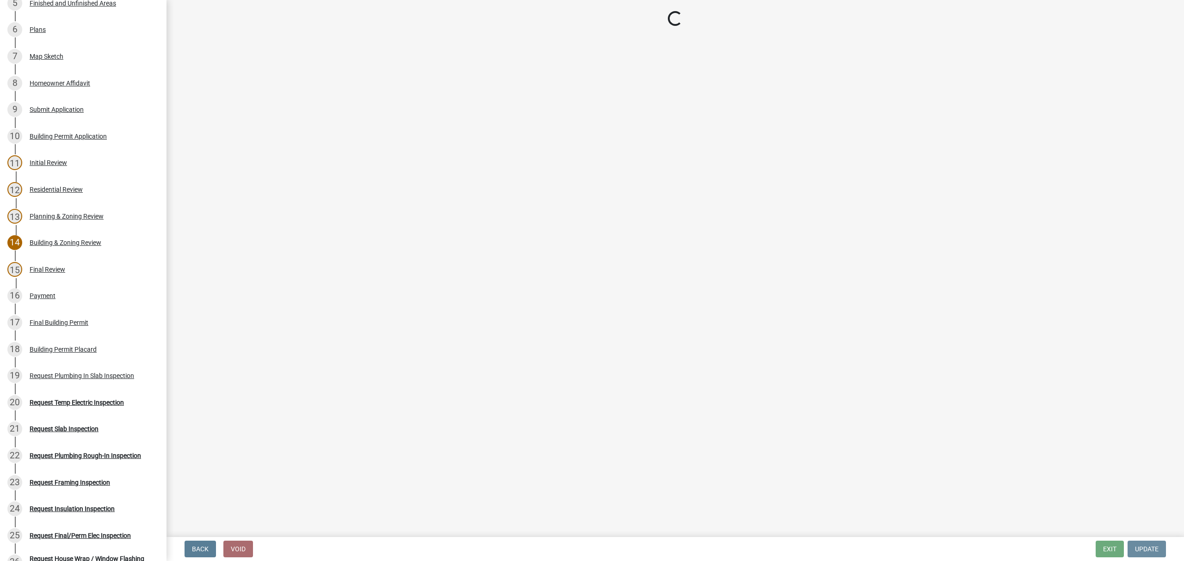
scroll to position [0, 0]
